Goal: Register for event/course

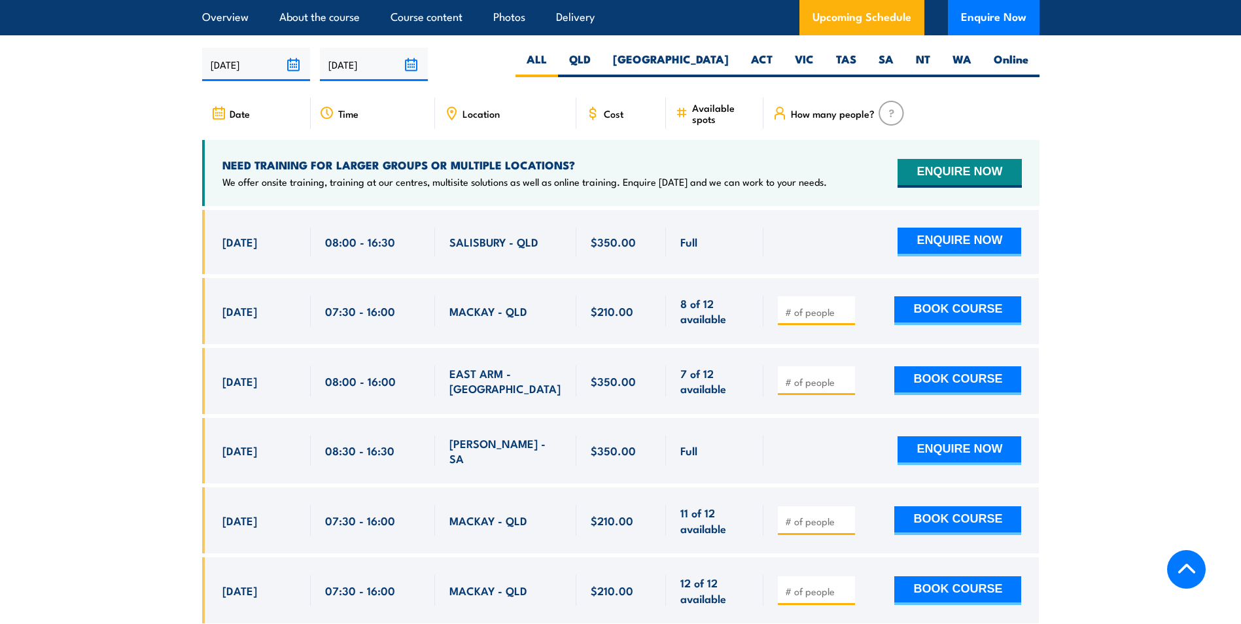
scroll to position [1898, 0]
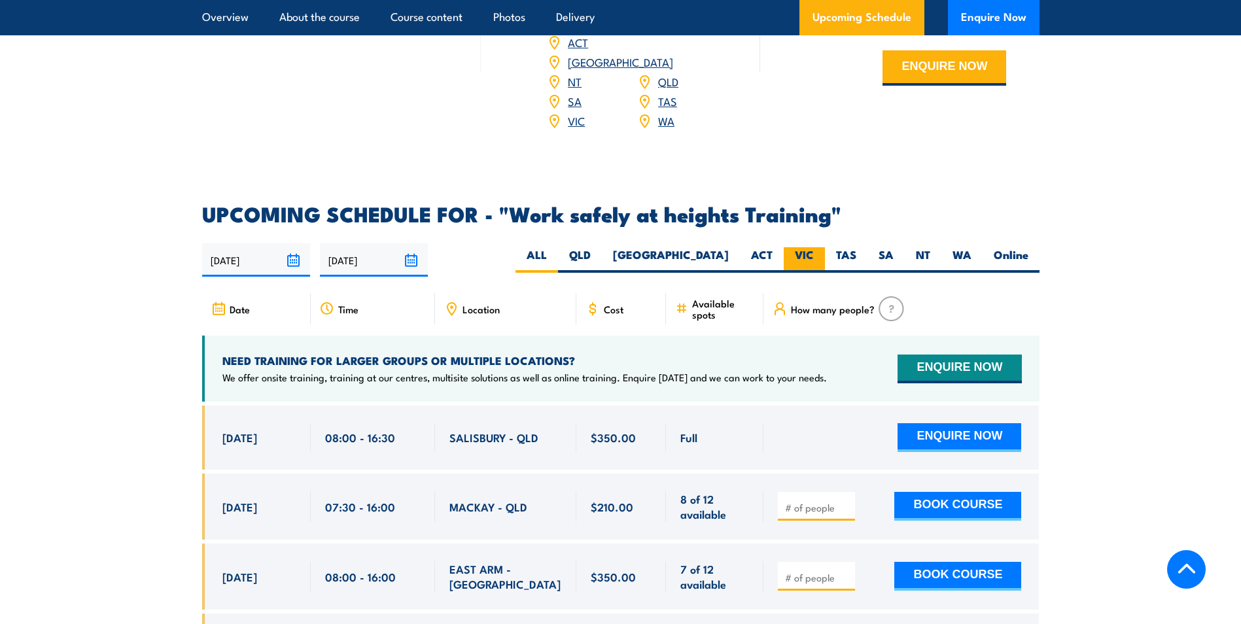
click at [790, 247] on label "VIC" at bounding box center [804, 260] width 41 height 26
click at [814, 247] on input "VIC" at bounding box center [818, 251] width 9 height 9
radio input "true"
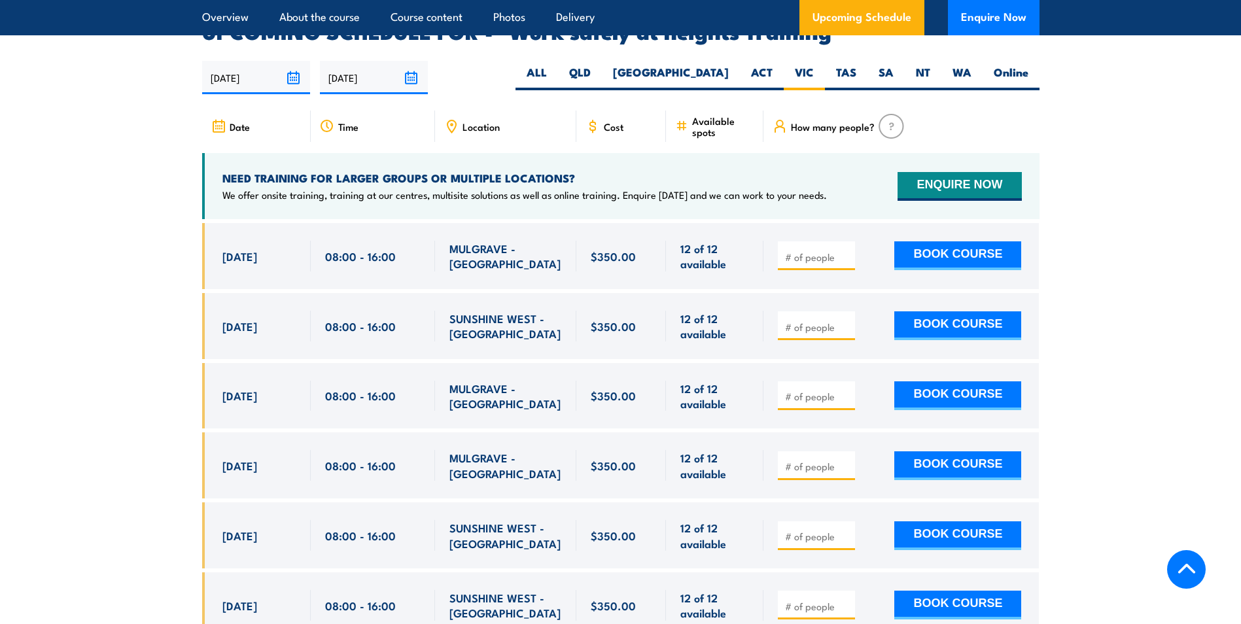
scroll to position [2082, 0]
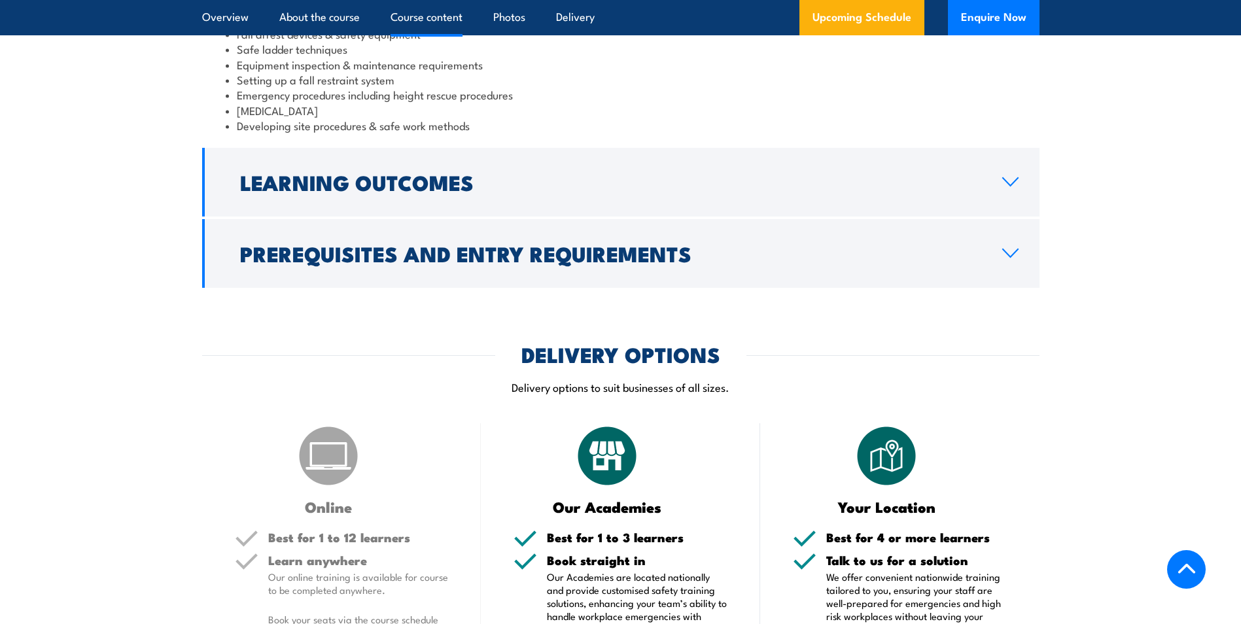
scroll to position [775, 0]
